Goal: Navigation & Orientation: Find specific page/section

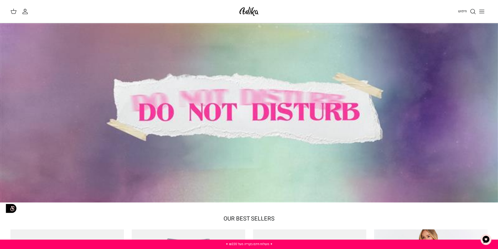
click at [482, 12] on icon "Toggle menu" at bounding box center [482, 11] width 6 height 6
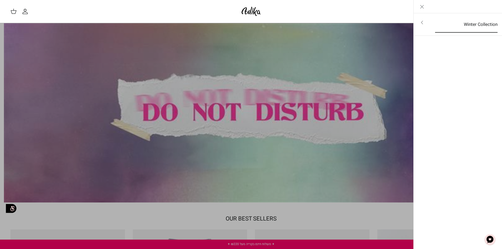
click at [474, 24] on link "Winter Collection" at bounding box center [466, 24] width 72 height 16
click at [474, 24] on link "לכל הפריטים" at bounding box center [457, 22] width 83 height 13
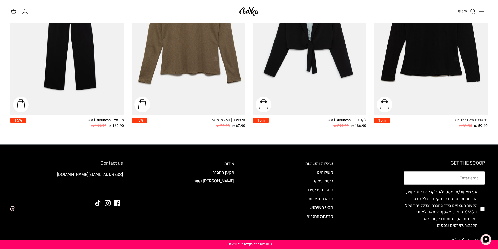
scroll to position [784, 0]
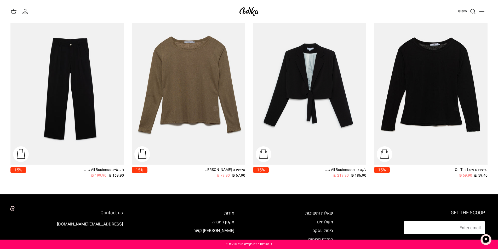
click at [255, 16] on img at bounding box center [249, 11] width 22 height 12
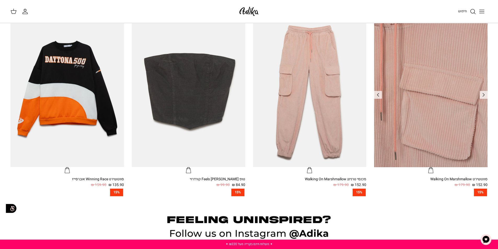
scroll to position [388, 0]
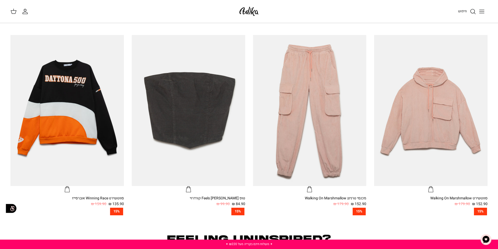
click at [485, 13] on icon "Toggle menu" at bounding box center [482, 11] width 6 height 6
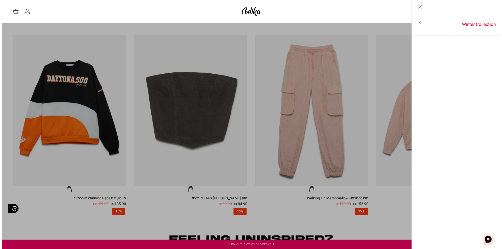
scroll to position [389, 0]
